Goal: Transaction & Acquisition: Purchase product/service

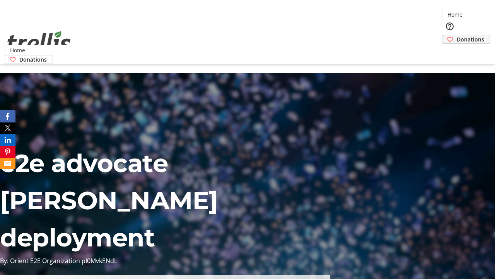
click at [457, 35] on span "Donations" at bounding box center [470, 39] width 27 height 8
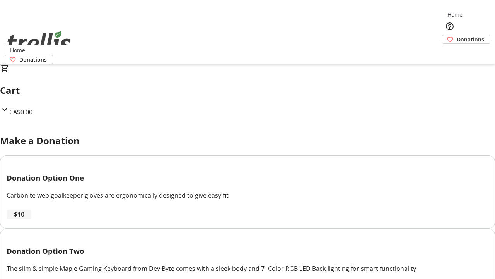
click at [24, 219] on span "$10" at bounding box center [19, 213] width 10 height 9
